Goal: Find specific page/section: Find specific page/section

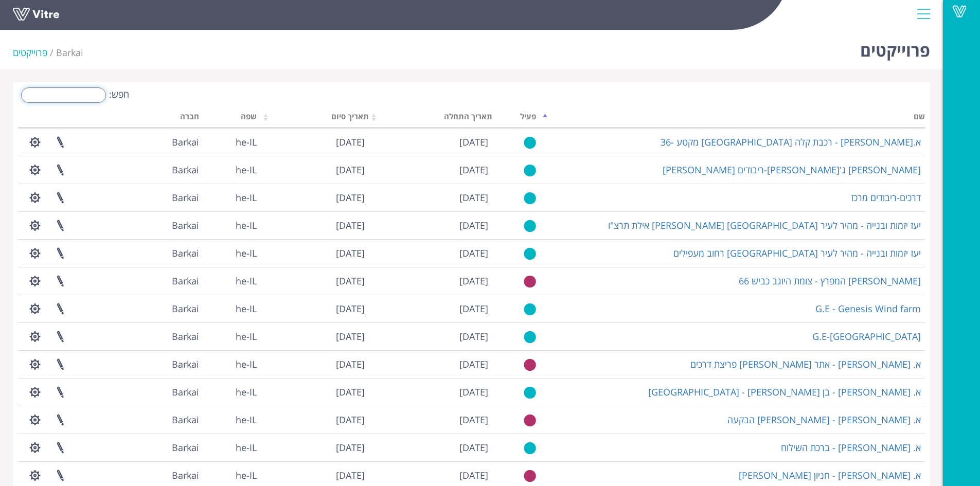
click at [91, 92] on input "חפש:" at bounding box center [63, 94] width 85 height 15
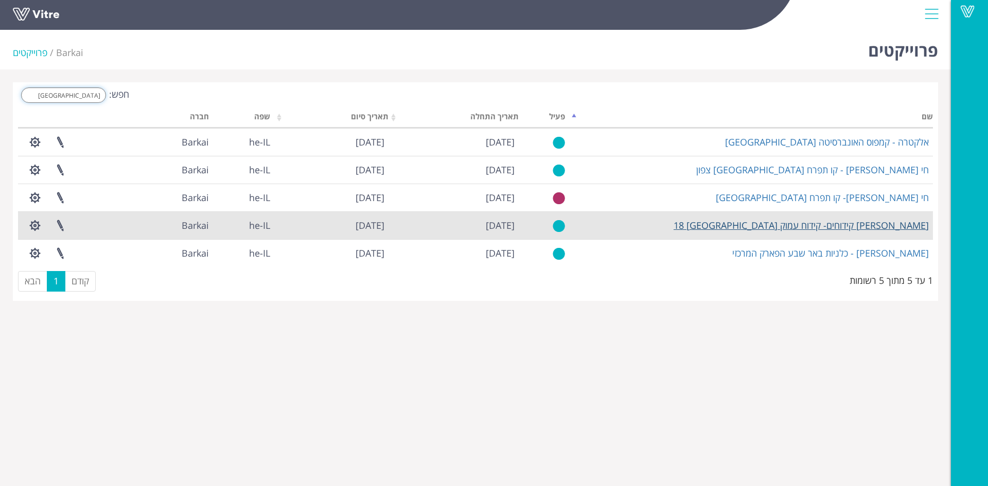
type input "[GEOGRAPHIC_DATA]"
click at [820, 231] on link "[PERSON_NAME] קידוחים- קידוח עמוק [GEOGRAPHIC_DATA] 18" at bounding box center [801, 225] width 255 height 12
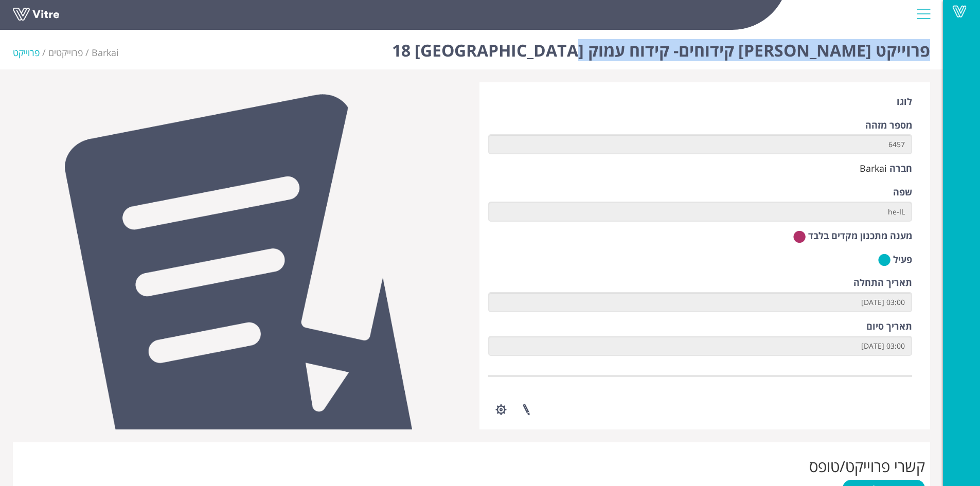
drag, startPoint x: 594, startPoint y: 51, endPoint x: 932, endPoint y: 57, distance: 338.2
click at [932, 57] on div "פרוייקט [PERSON_NAME] קידוחים- קידוח עמוק באר שבע 18 Barkai פרוייקטים פרוייקט" at bounding box center [471, 48] width 943 height 44
copy h1 "פרוייקט כפיר קידוחים- קידוח עמוק באר שבע 18"
